Goal: Navigation & Orientation: Find specific page/section

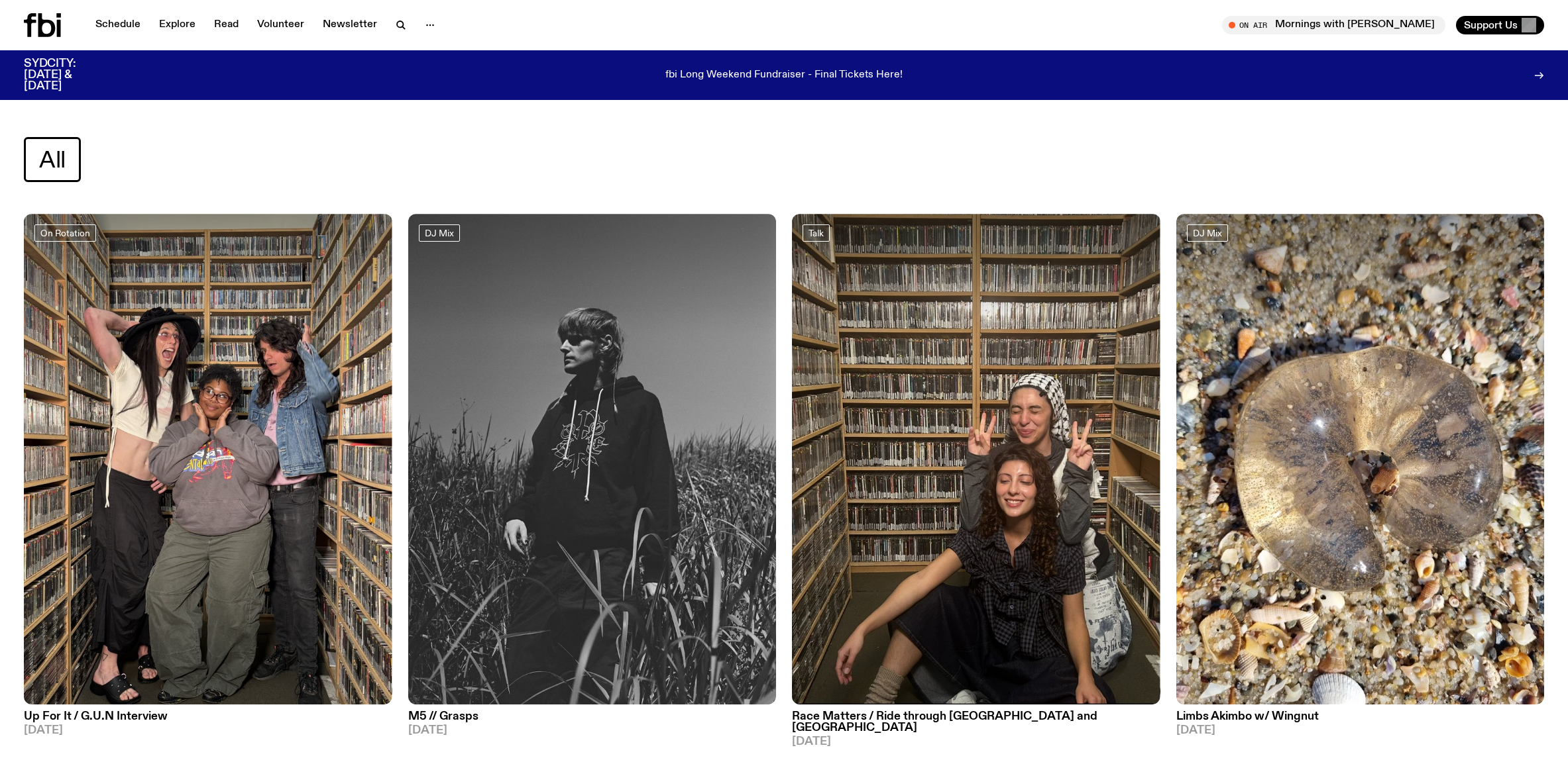
click at [47, 31] on icon at bounding box center [42, 25] width 37 height 24
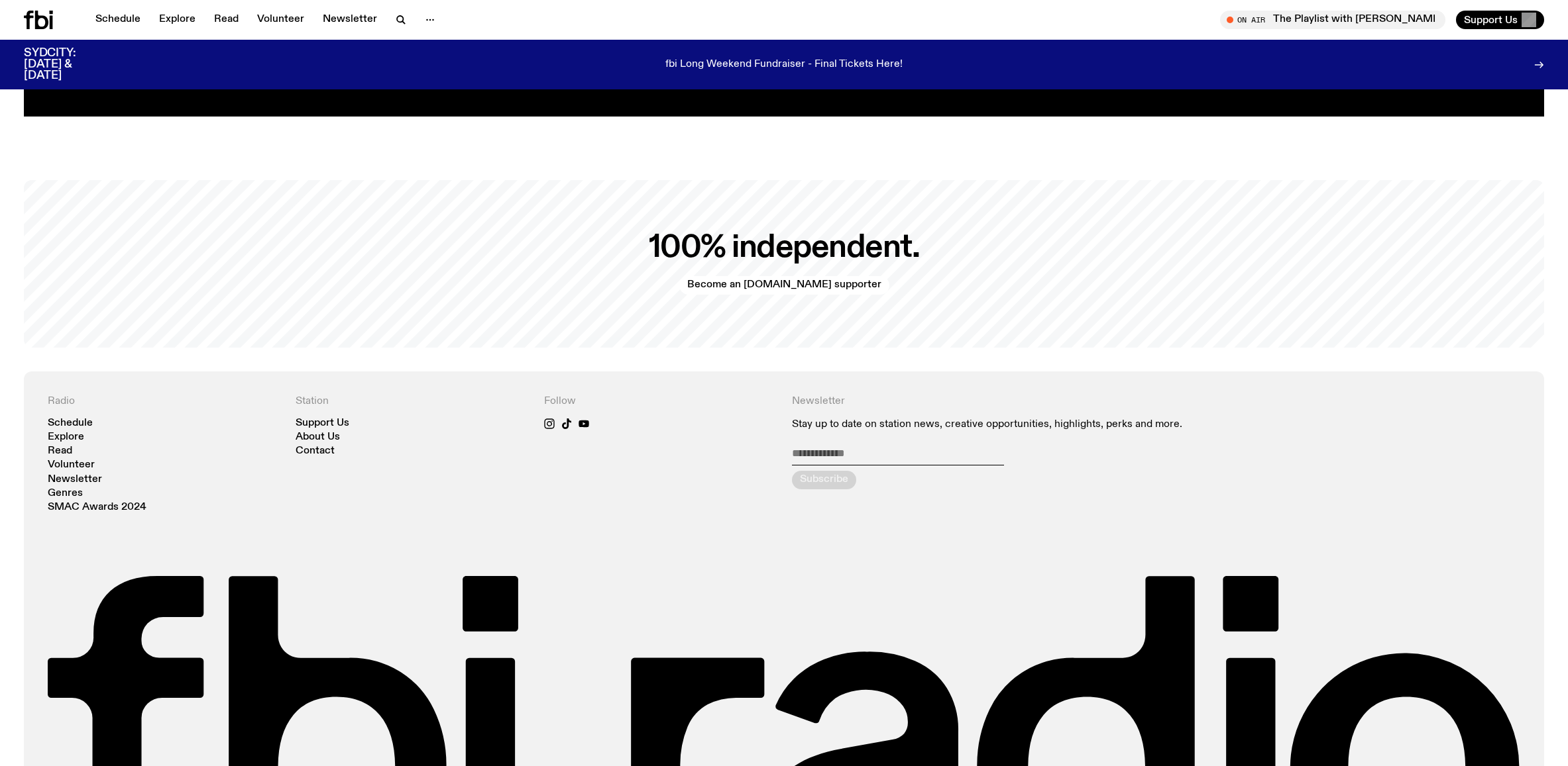
scroll to position [3199, 0]
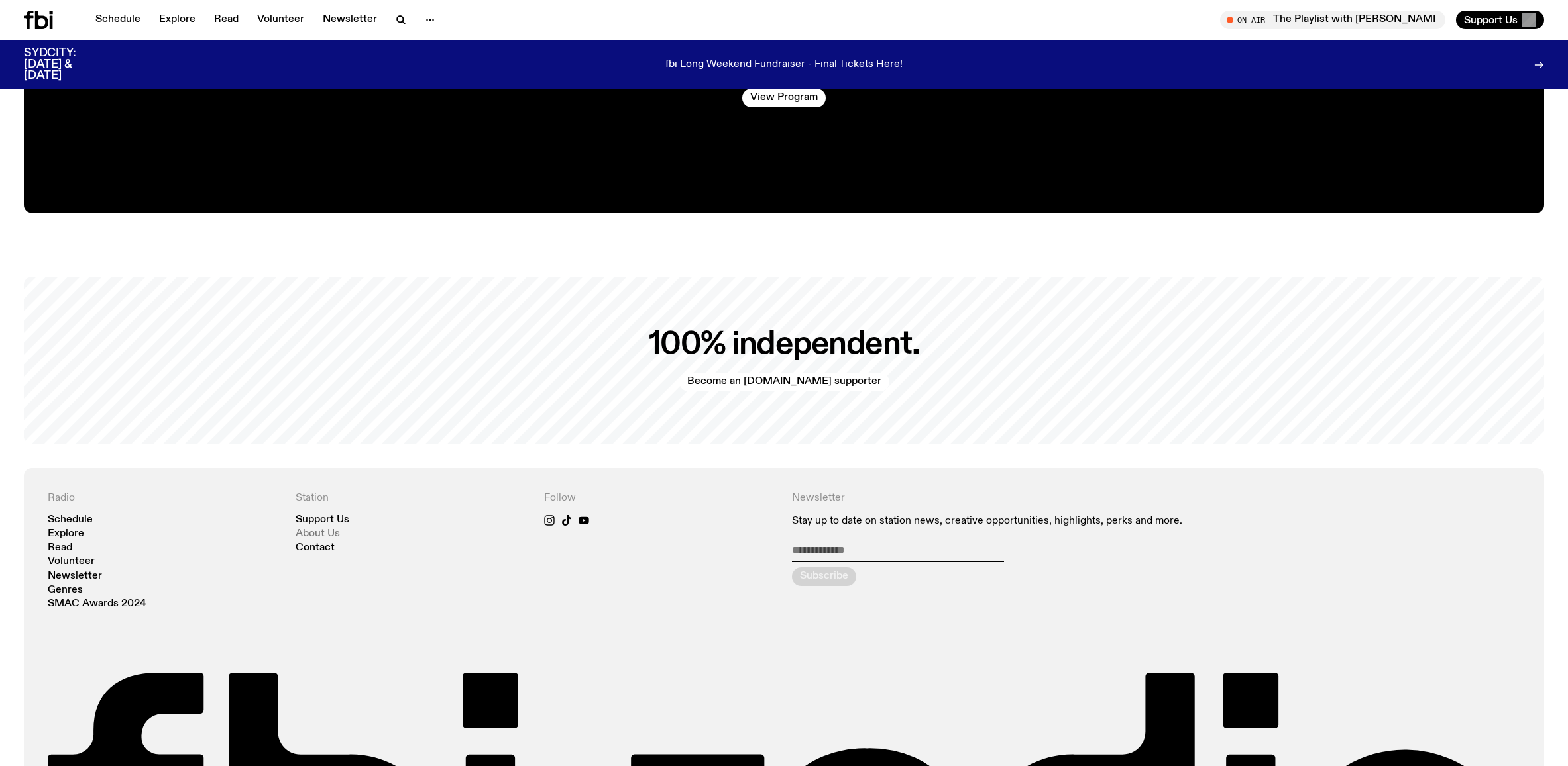
click at [316, 529] on link "About Us" at bounding box center [318, 534] width 44 height 10
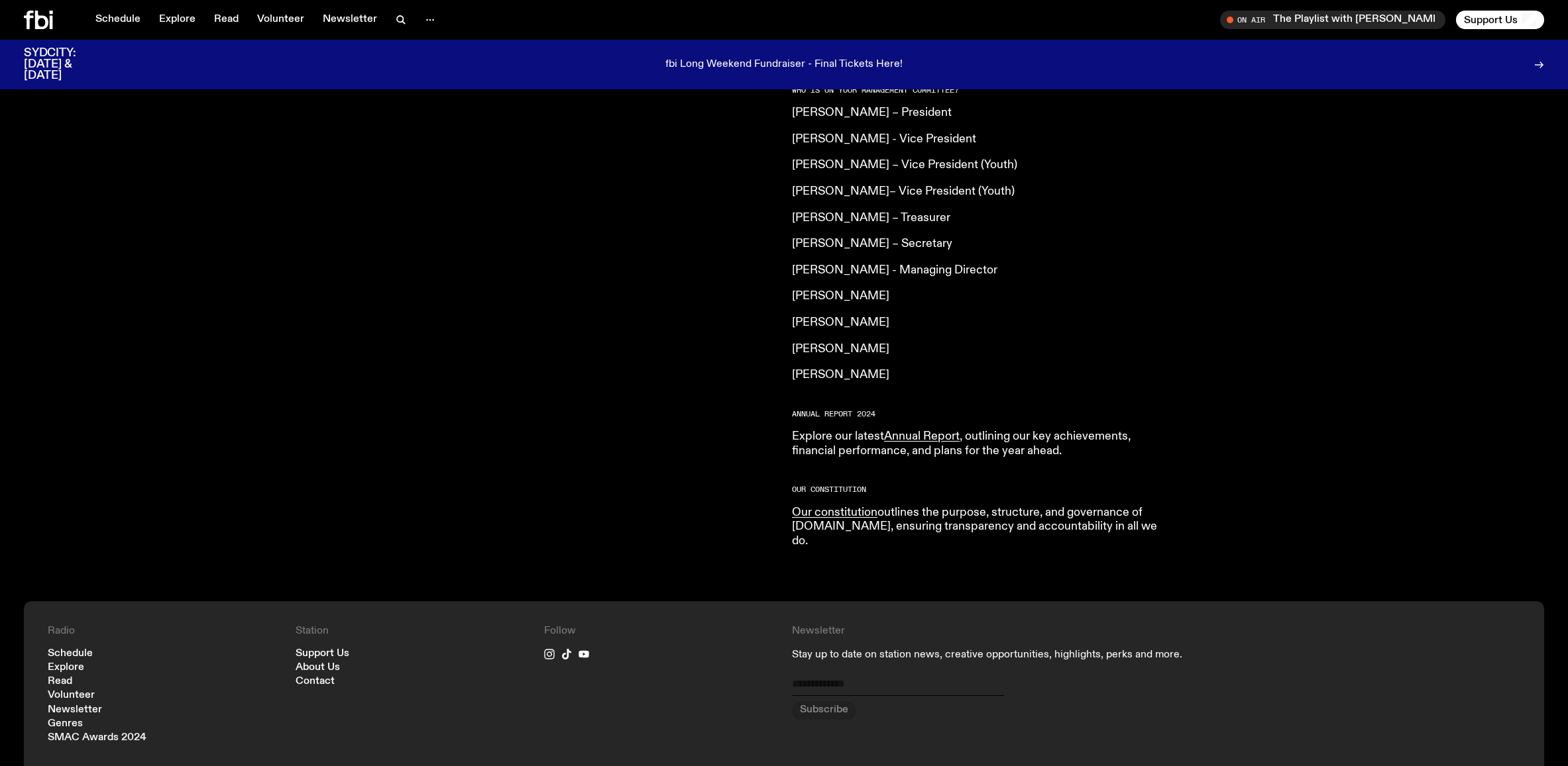
scroll to position [1008, 0]
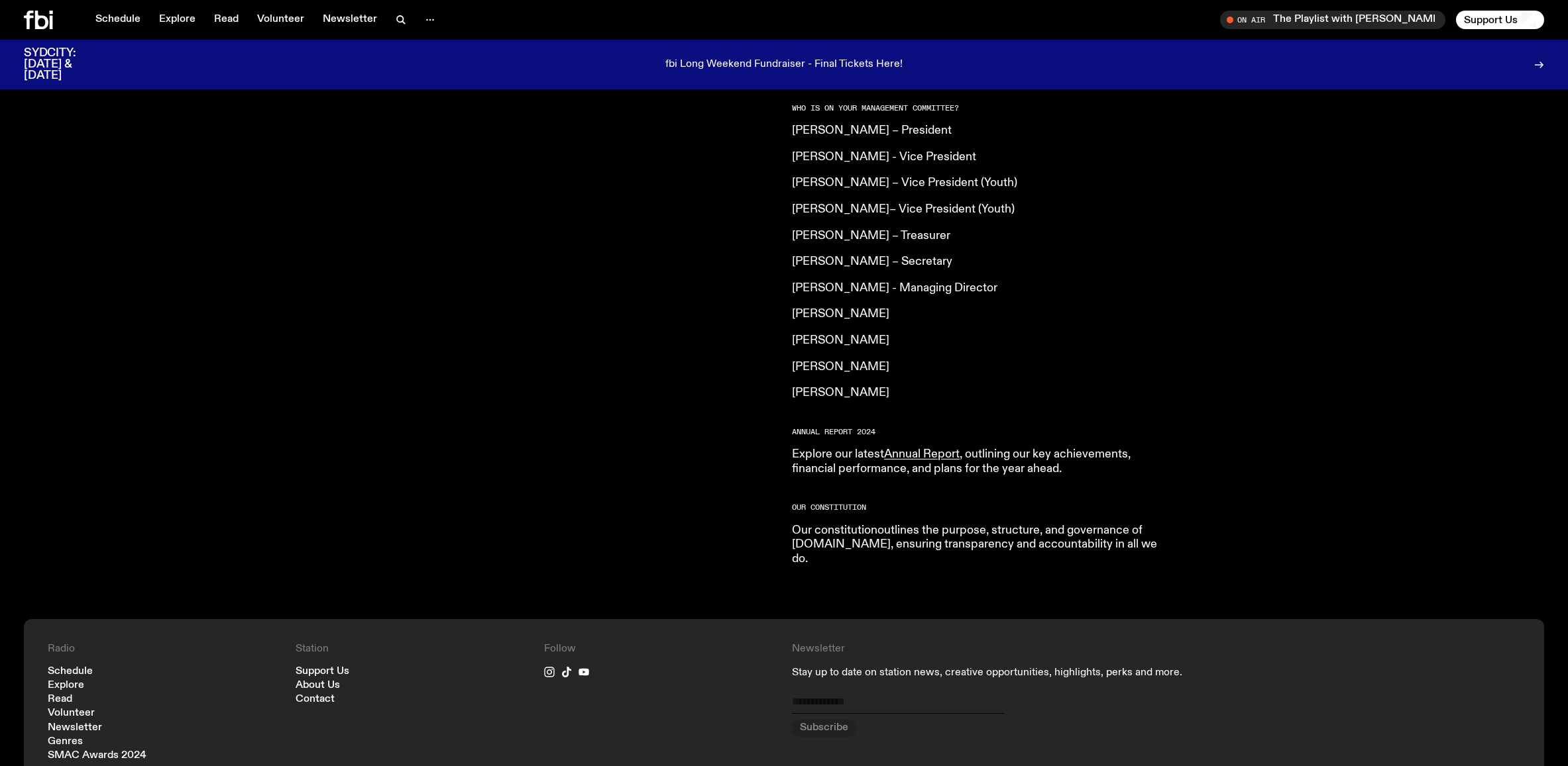
click at [875, 524] on link "Our constitution" at bounding box center [834, 530] width 85 height 12
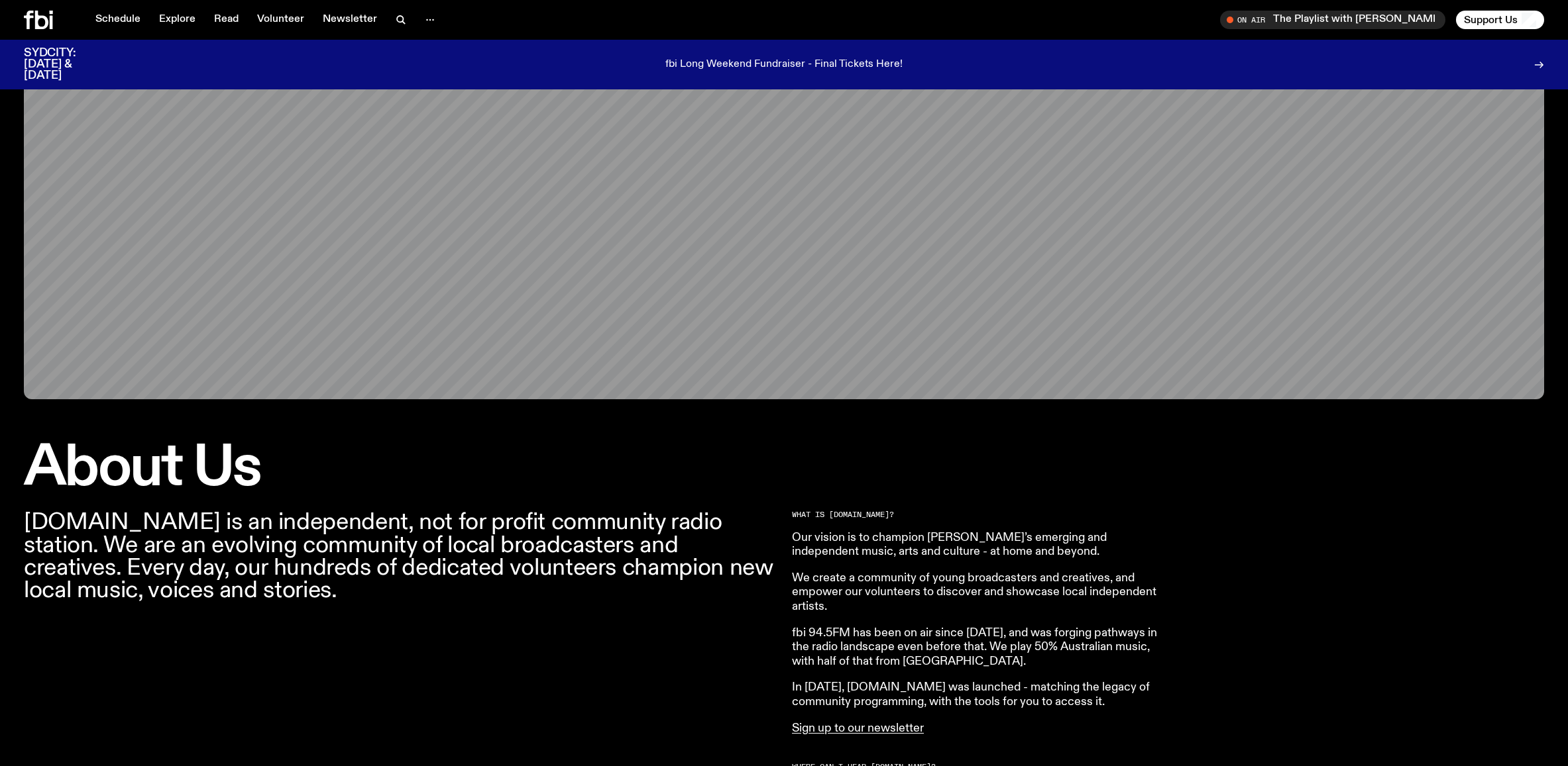
scroll to position [0, 0]
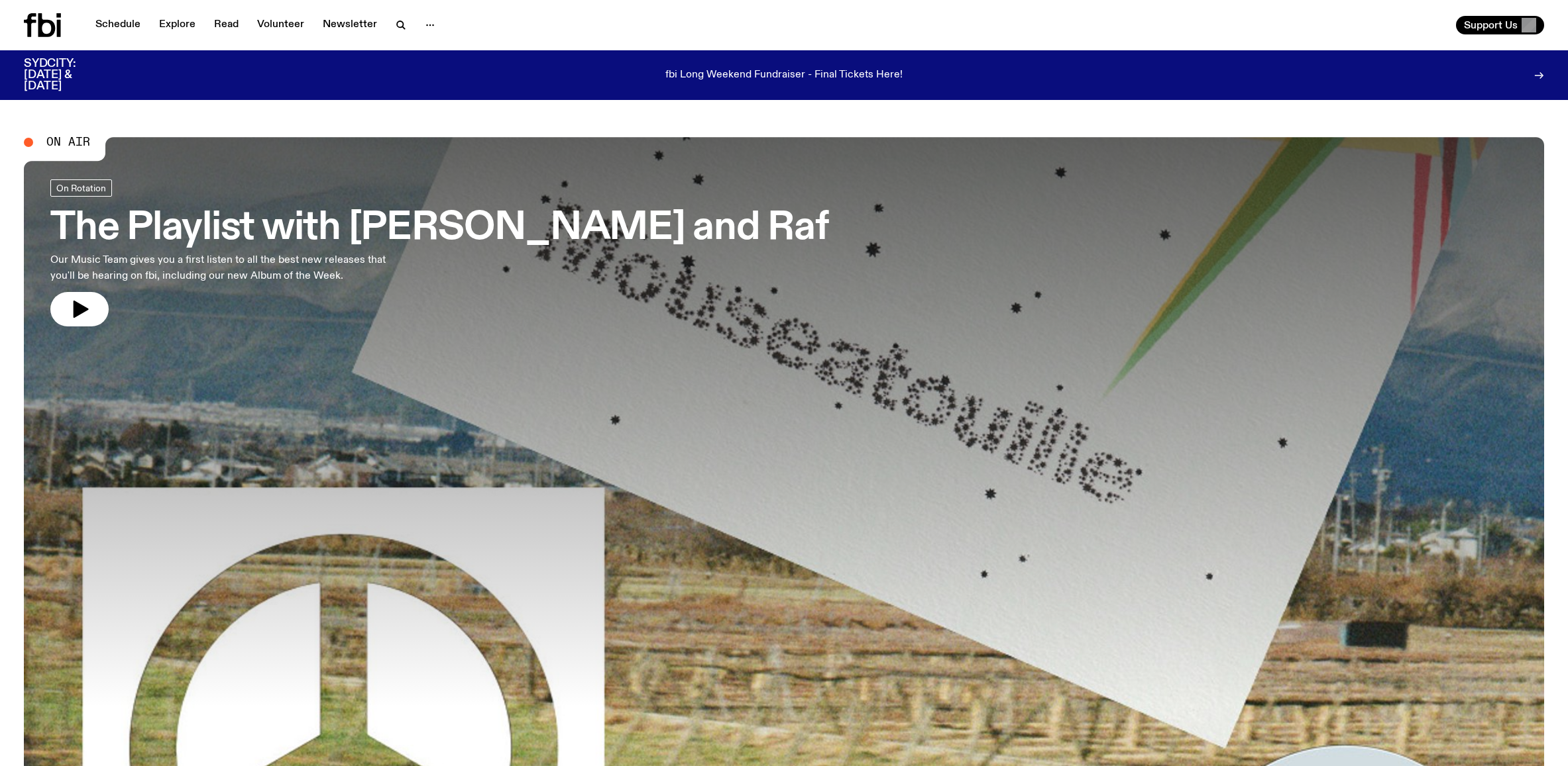
click at [247, 25] on nav "Schedule Explore Read Volunteer Newsletter" at bounding box center [266, 25] width 356 height 19
click at [224, 28] on link "Read" at bounding box center [225, 25] width 40 height 19
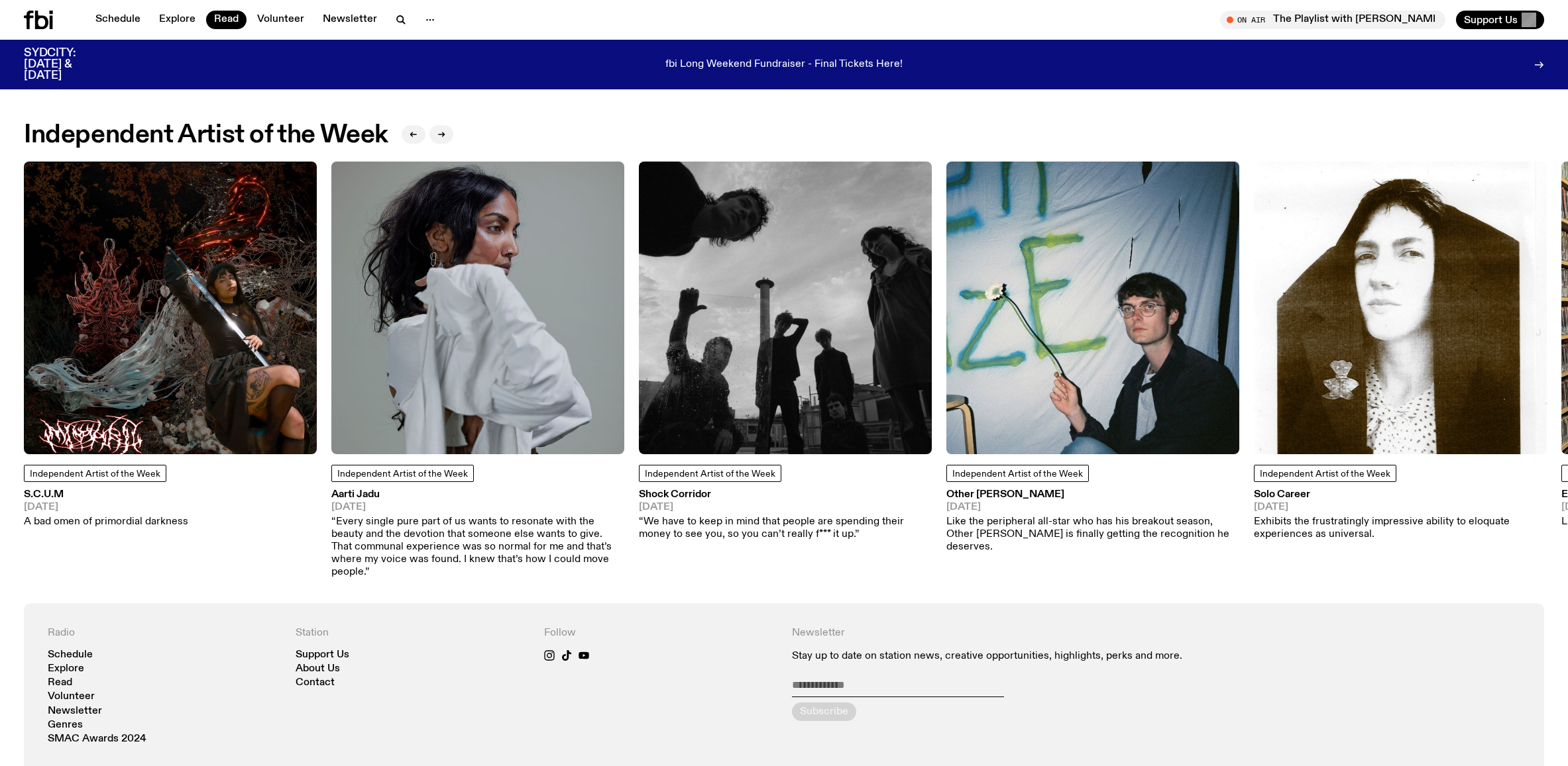
scroll to position [797, 0]
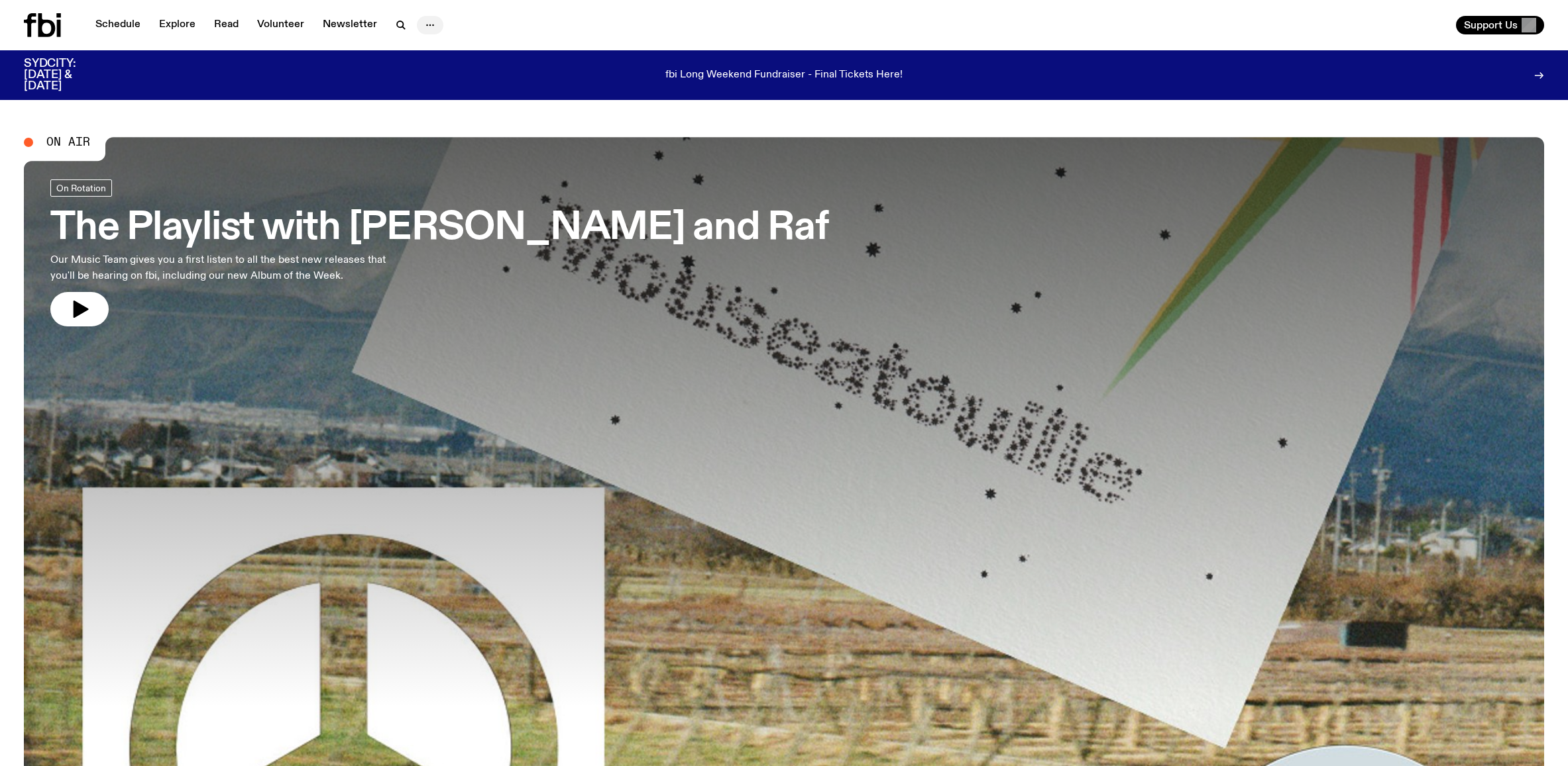
click at [425, 20] on icon "button" at bounding box center [429, 25] width 16 height 16
click at [481, 27] on div "Schedule Explore Read Volunteer Newsletter About Us Contact" at bounding box center [401, 25] width 755 height 24
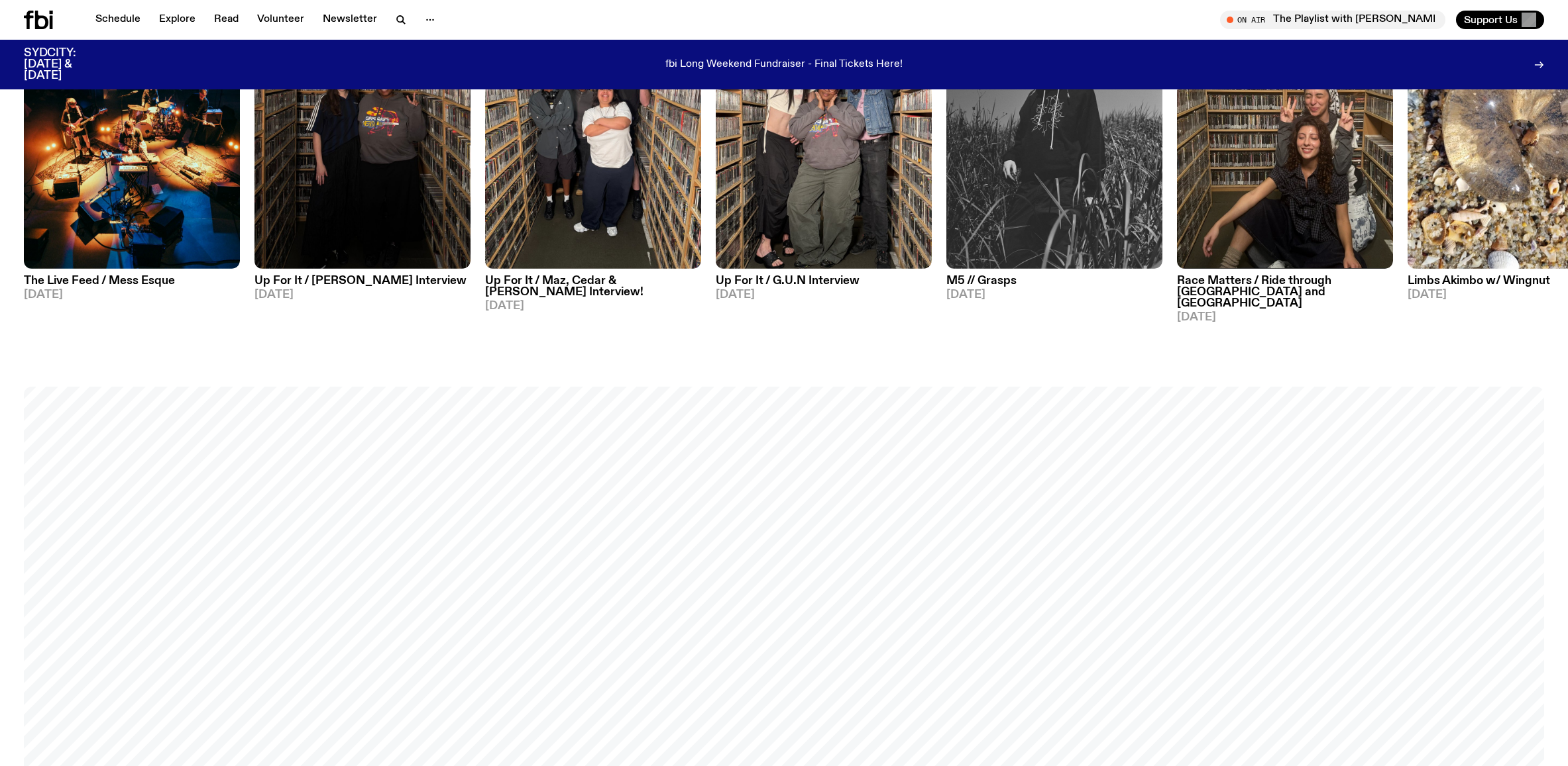
scroll to position [1104, 0]
click at [1537, 16] on button "Support Us" at bounding box center [1500, 20] width 89 height 19
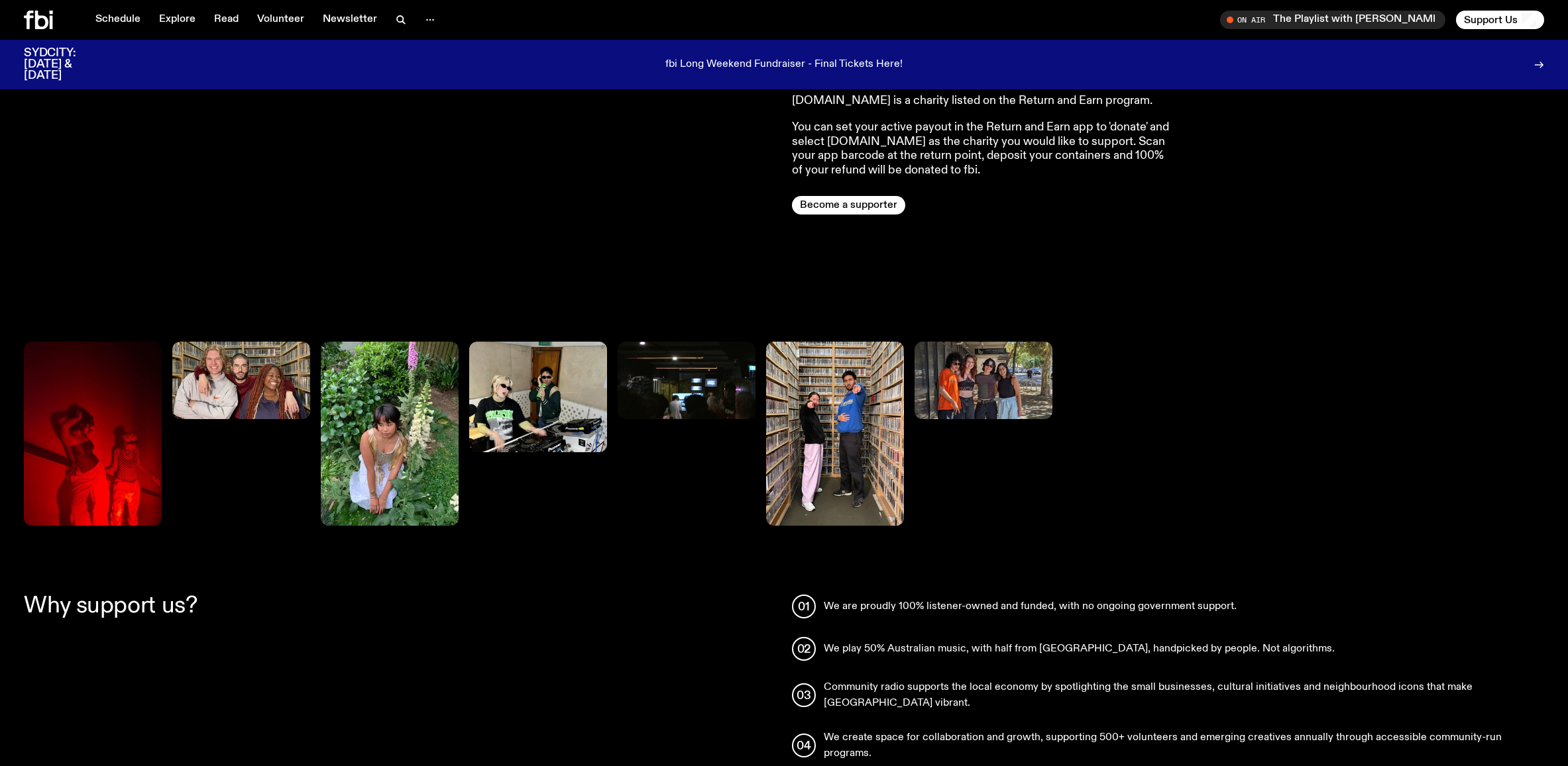
scroll to position [610, 0]
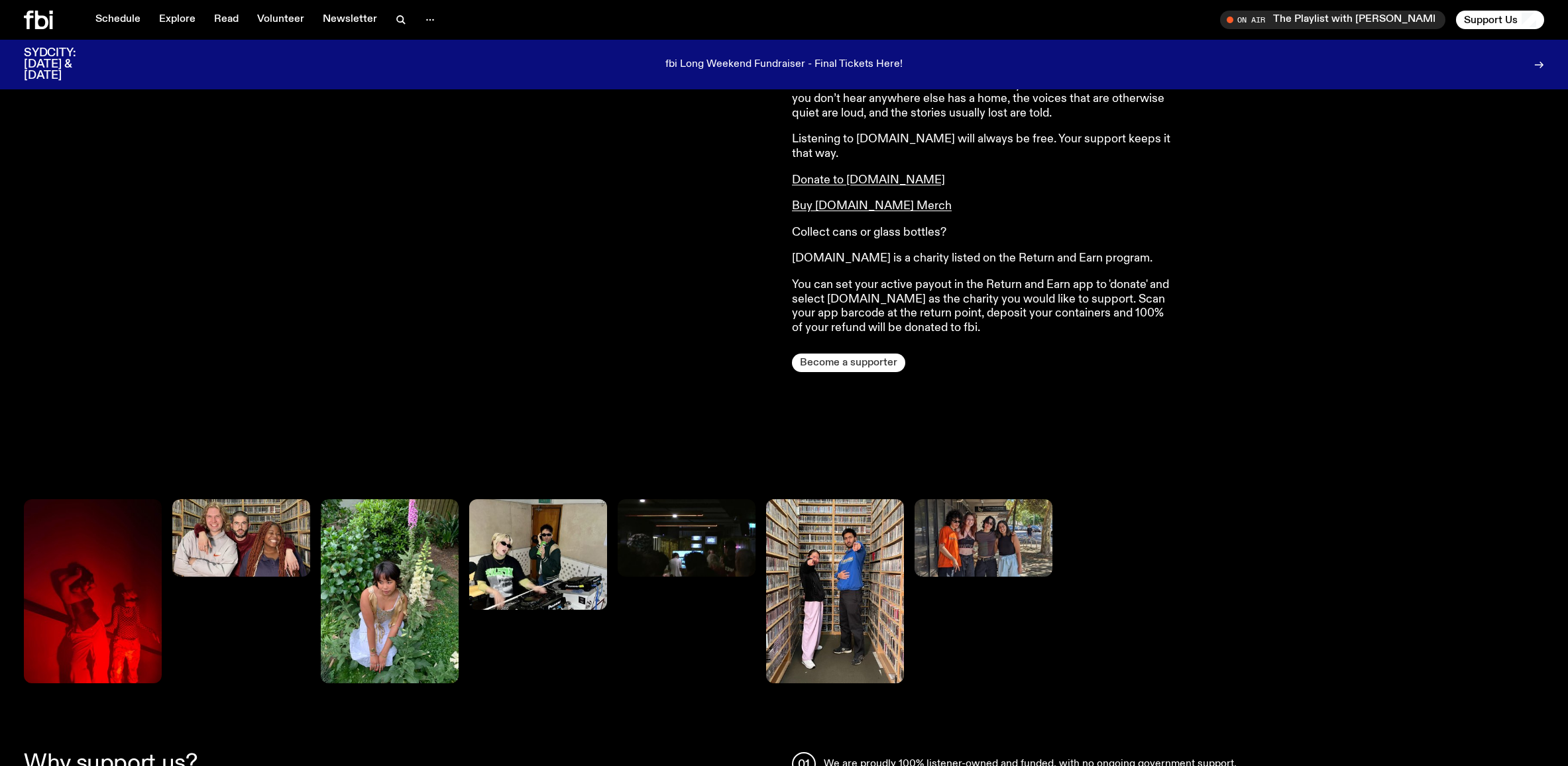
click at [834, 354] on button "Become a supporter" at bounding box center [848, 363] width 113 height 19
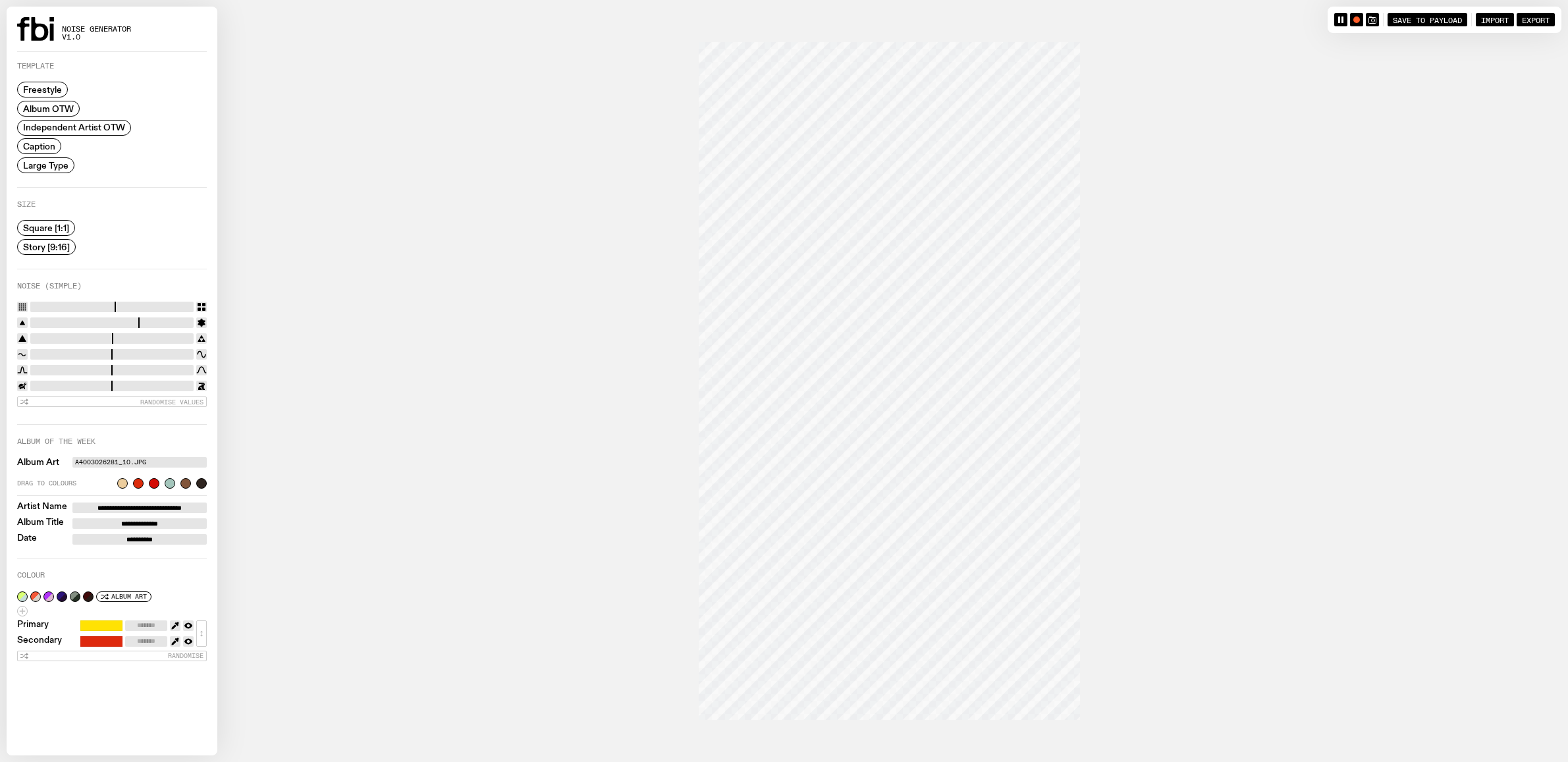
click at [46, 170] on span "Large Type" at bounding box center [46, 165] width 46 height 10
